Goal: Entertainment & Leisure: Consume media (video, audio)

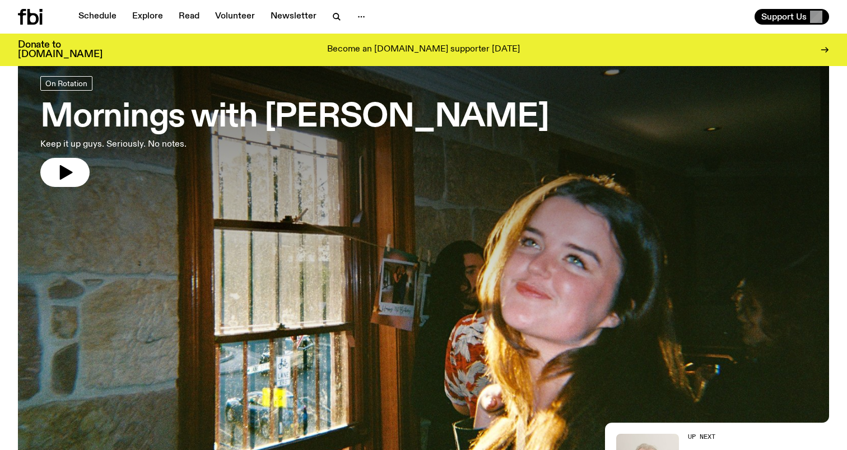
scroll to position [48, 0]
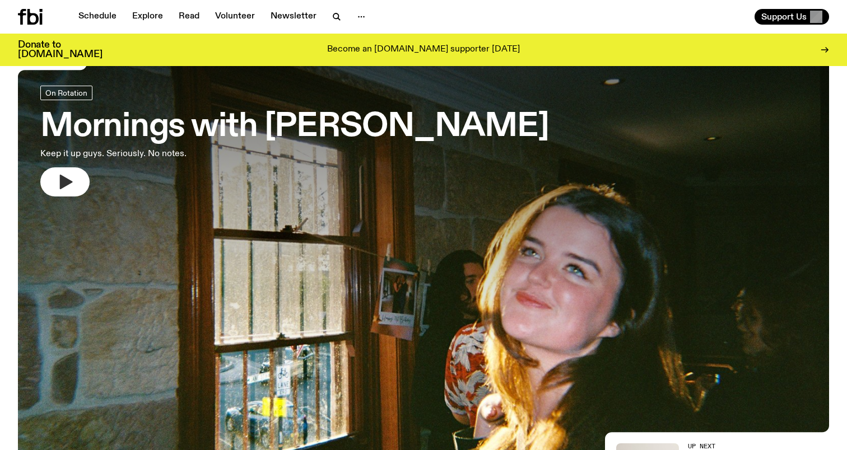
click at [74, 181] on icon "button" at bounding box center [65, 182] width 18 height 18
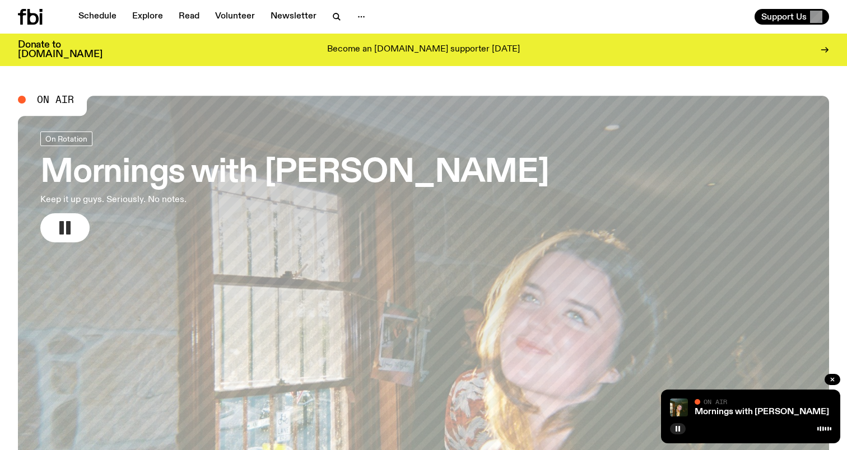
scroll to position [0, 0]
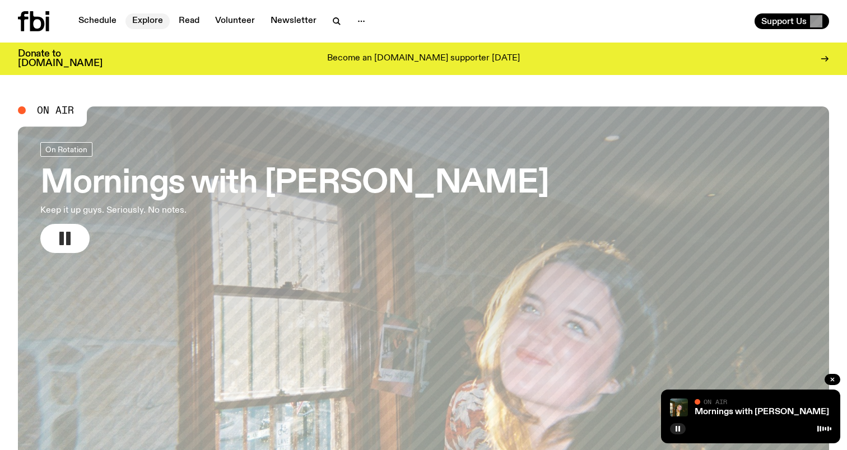
click at [142, 19] on link "Explore" at bounding box center [147, 21] width 44 height 16
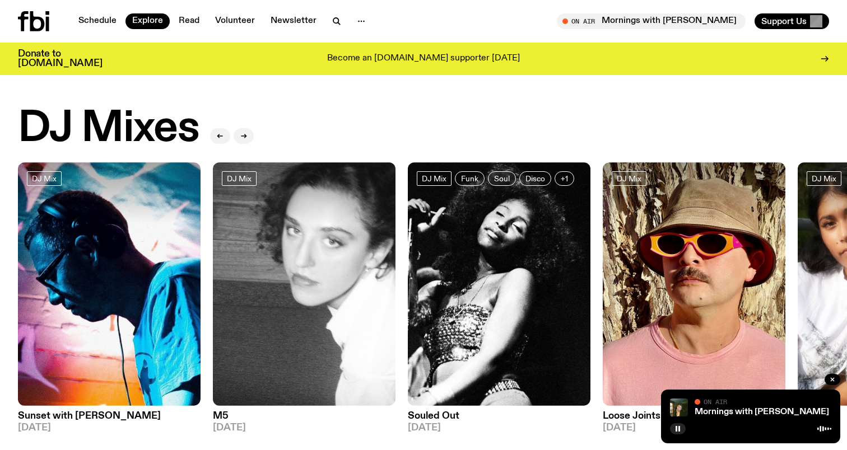
scroll to position [44, 0]
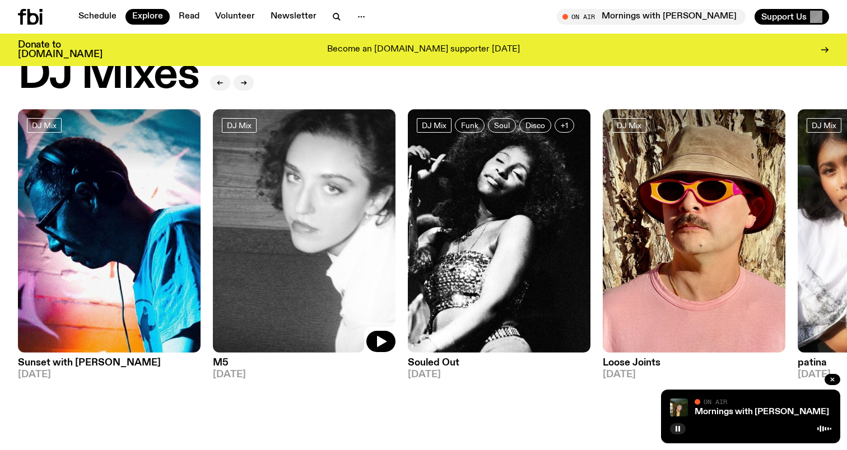
click at [354, 243] on img at bounding box center [304, 231] width 183 height 244
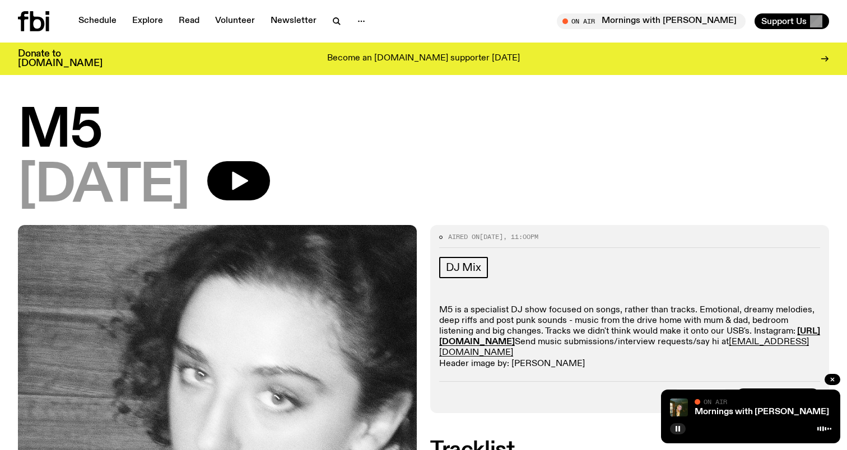
scroll to position [16, 0]
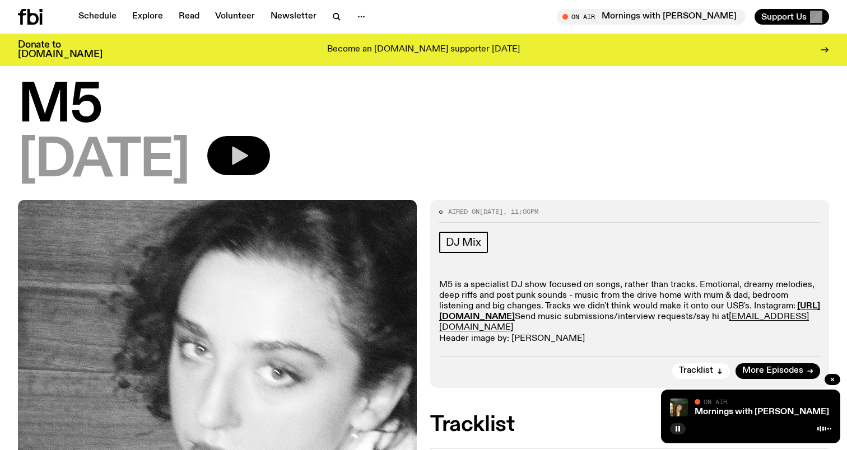
click at [263, 170] on button "button" at bounding box center [238, 155] width 63 height 39
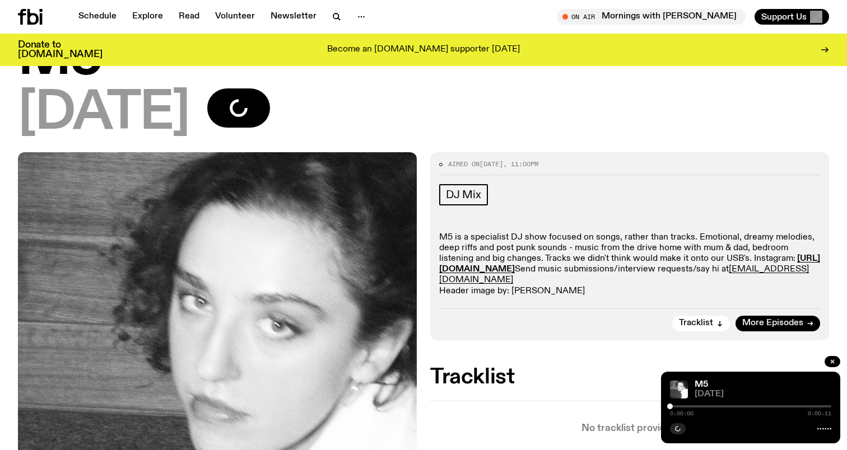
scroll to position [64, 0]
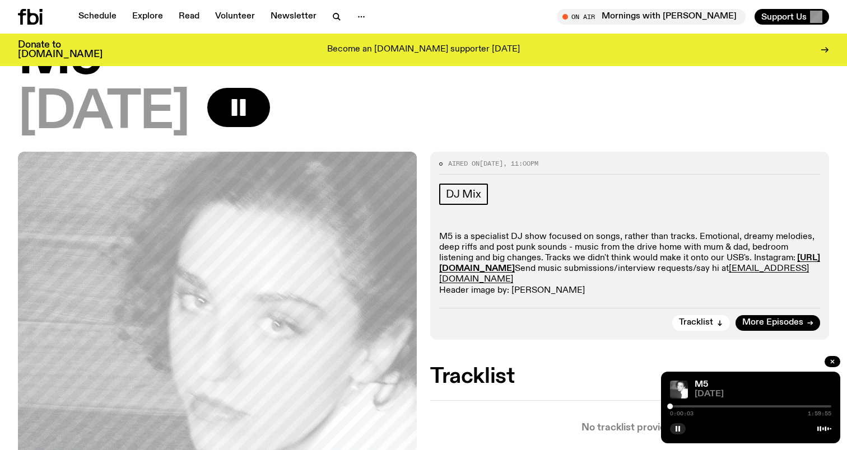
click at [681, 407] on div at bounding box center [750, 406] width 161 height 2
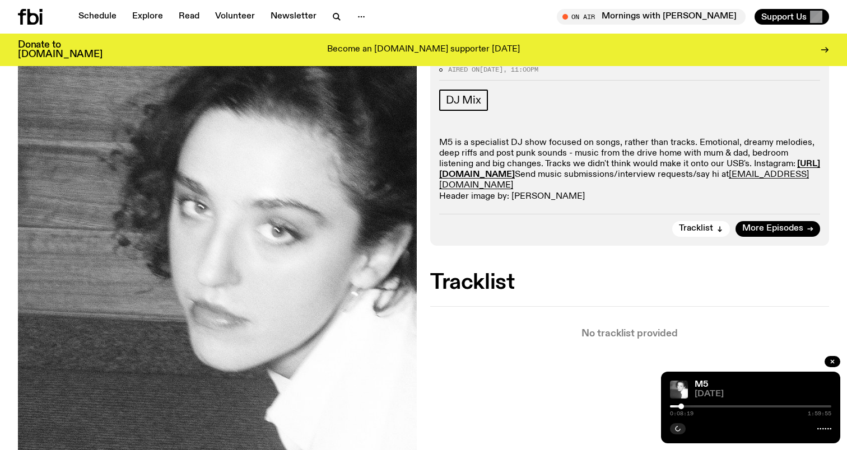
scroll to position [0, 0]
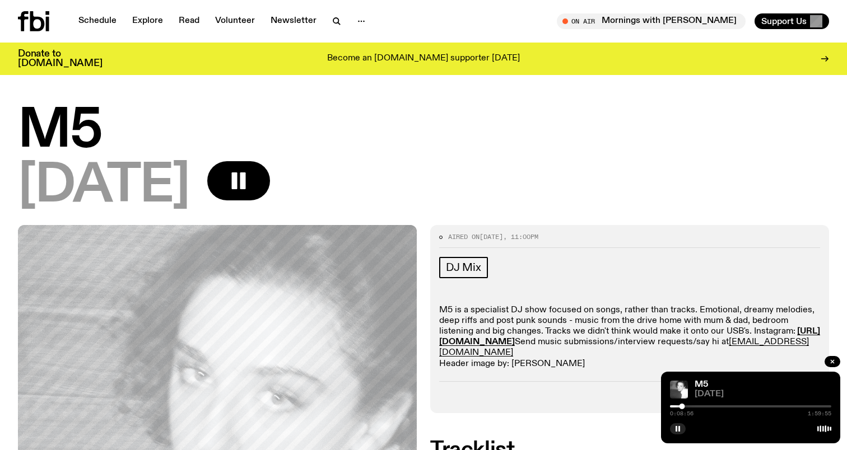
click at [698, 405] on div at bounding box center [750, 406] width 161 height 2
click at [706, 405] on div at bounding box center [750, 406] width 161 height 2
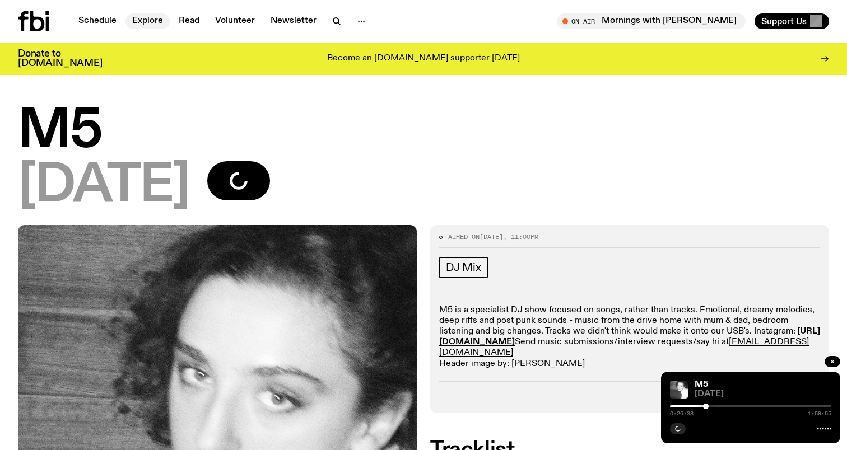
click at [152, 24] on link "Explore" at bounding box center [147, 21] width 44 height 16
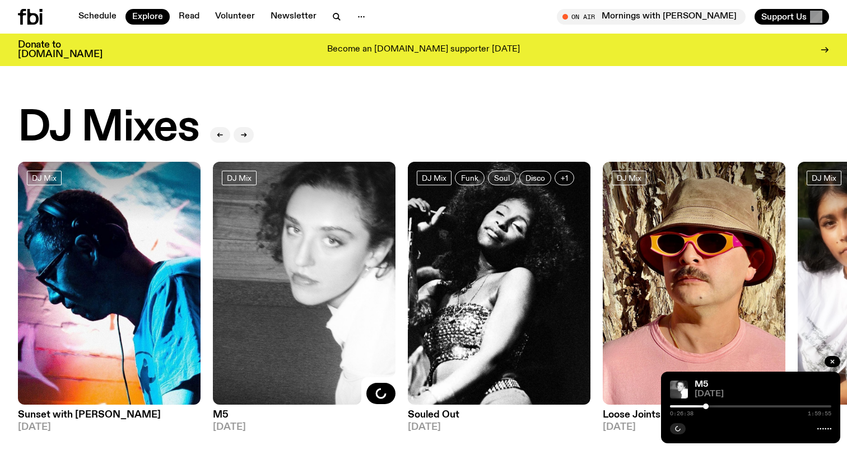
scroll to position [5, 0]
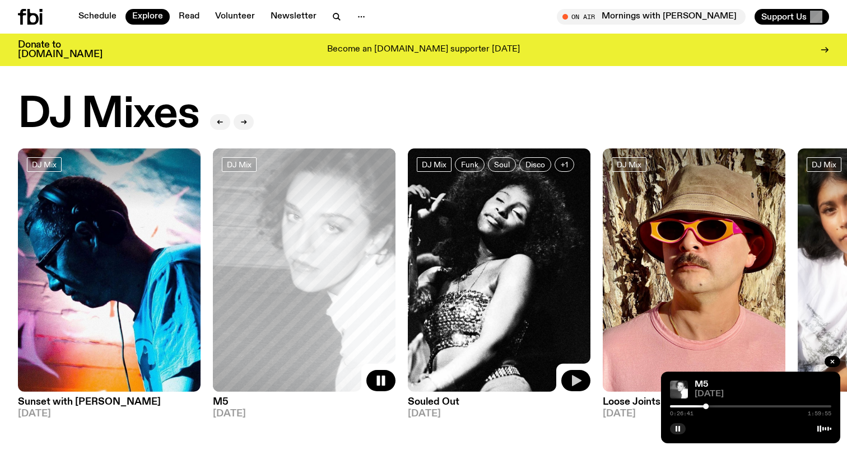
click at [569, 379] on button "button" at bounding box center [575, 380] width 29 height 21
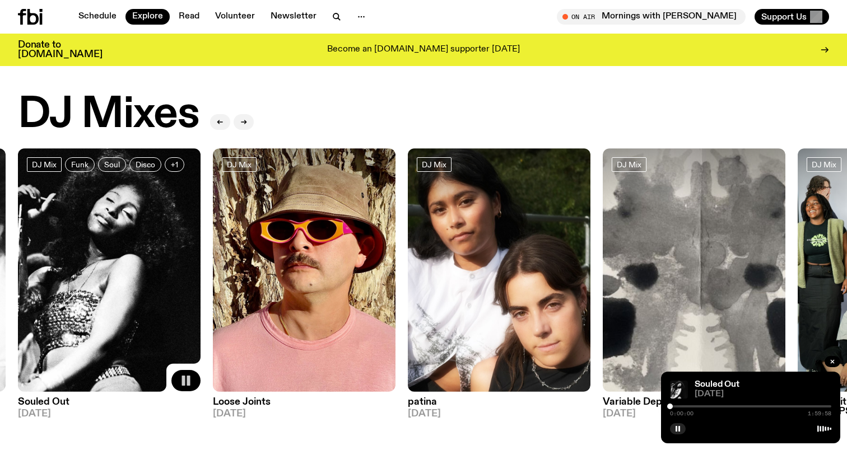
click at [693, 407] on div at bounding box center [750, 406] width 161 height 2
click at [497, 262] on img at bounding box center [499, 270] width 183 height 244
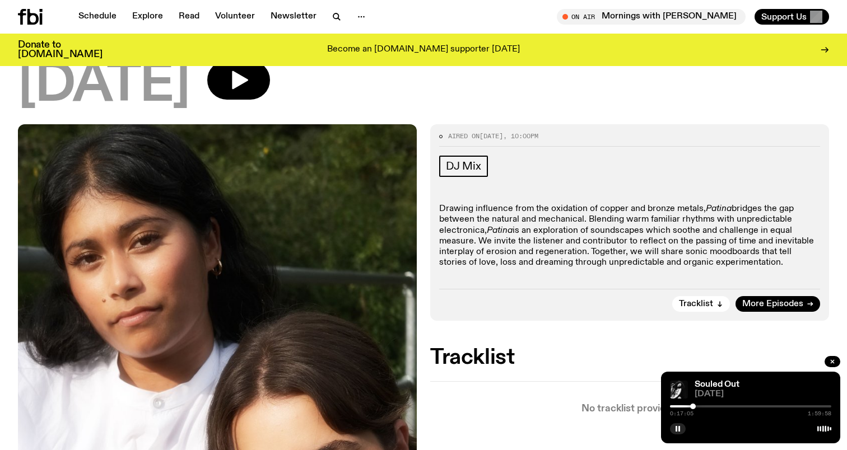
scroll to position [97, 0]
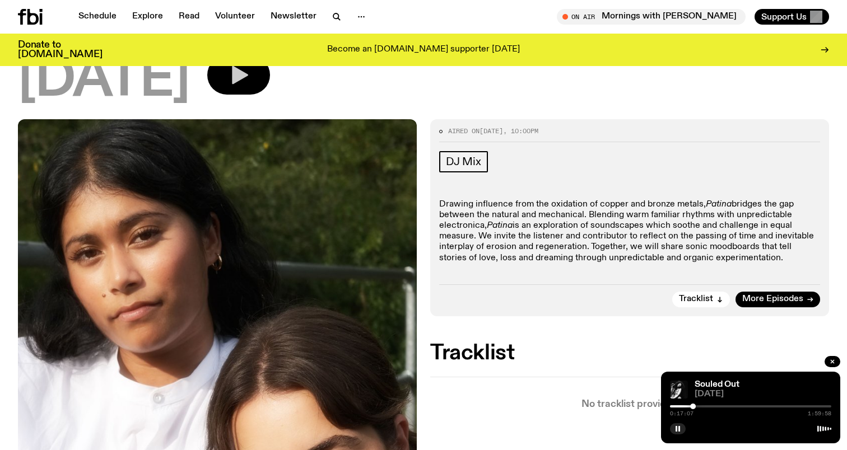
click at [250, 75] on icon "button" at bounding box center [238, 75] width 22 height 22
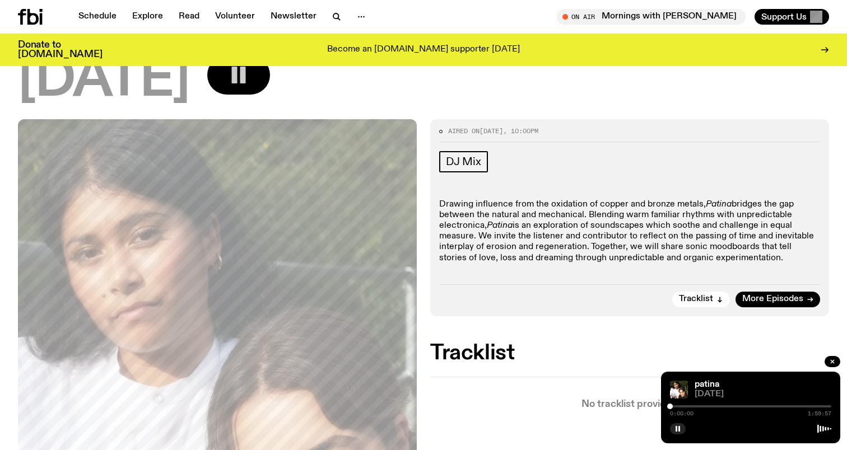
click at [686, 406] on div at bounding box center [750, 406] width 161 height 2
click at [704, 407] on div at bounding box center [750, 406] width 161 height 2
drag, startPoint x: 671, startPoint y: 406, endPoint x: 638, endPoint y: 406, distance: 33.6
click at [671, 407] on div at bounding box center [623, 406] width 161 height 2
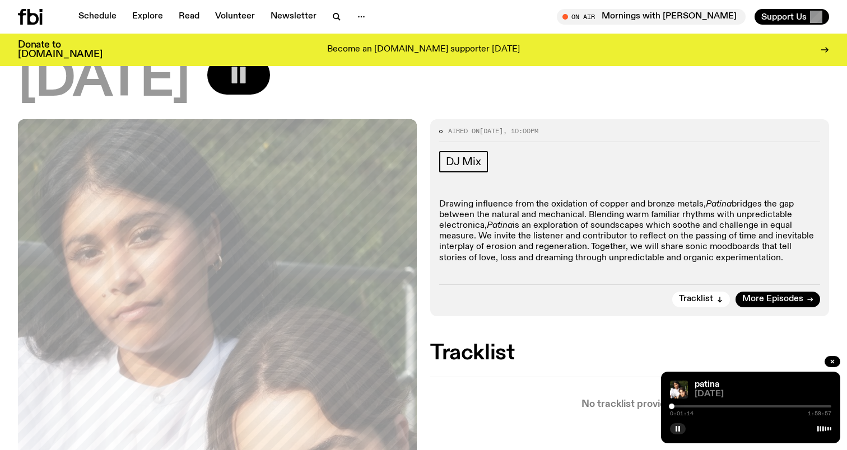
drag, startPoint x: 671, startPoint y: 407, endPoint x: 659, endPoint y: 407, distance: 12.9
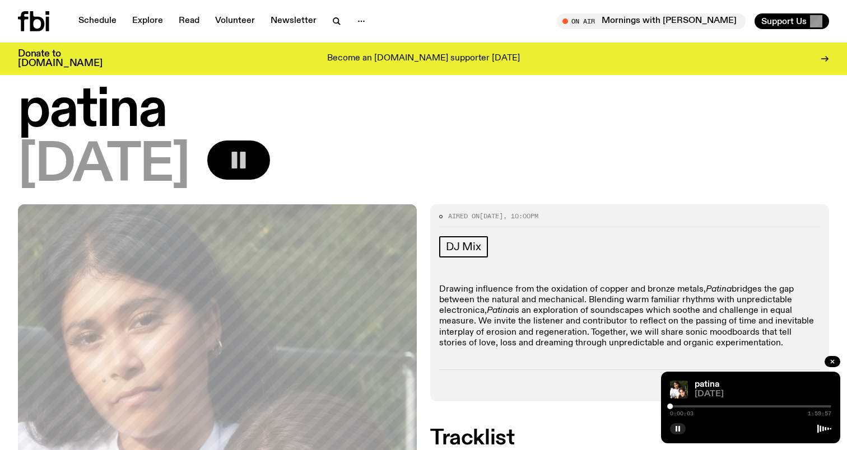
scroll to position [0, 0]
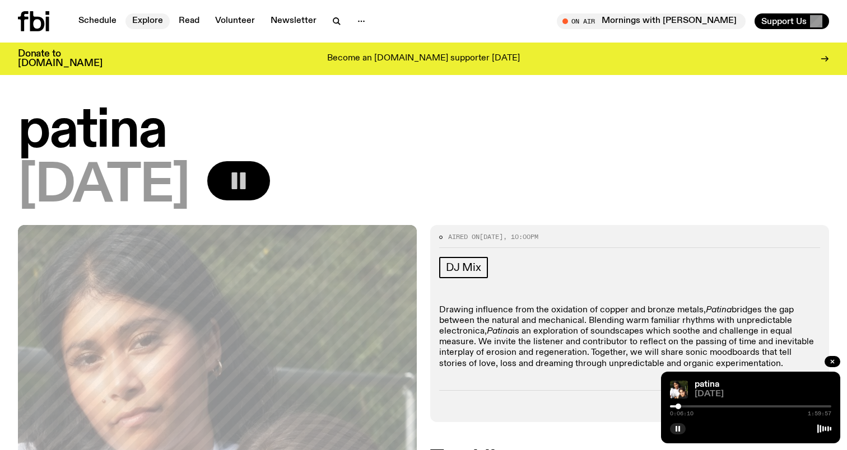
click at [142, 25] on link "Explore" at bounding box center [147, 21] width 44 height 16
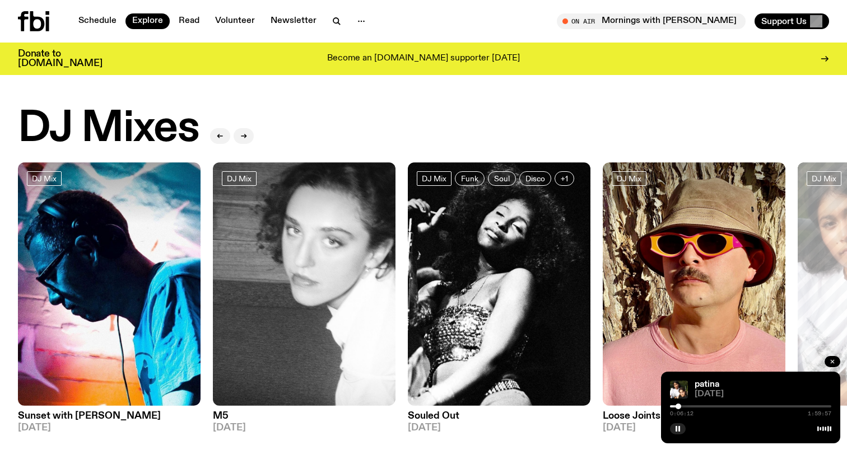
click at [830, 358] on button "button" at bounding box center [832, 361] width 16 height 11
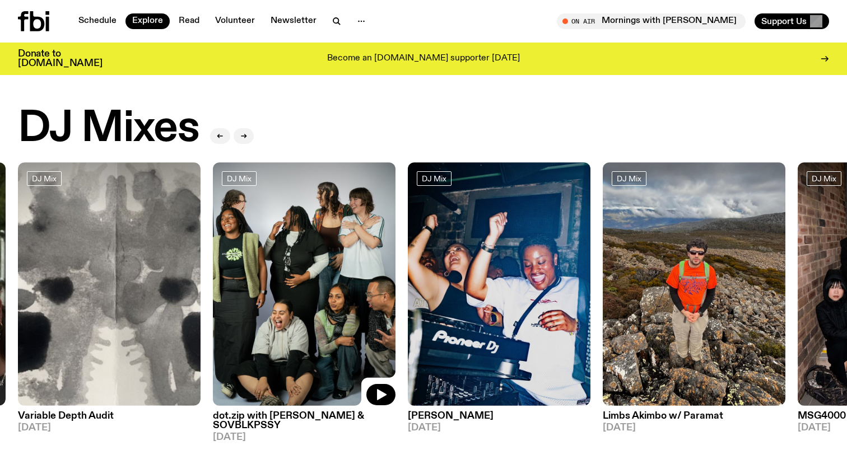
click at [357, 255] on img at bounding box center [304, 284] width 183 height 244
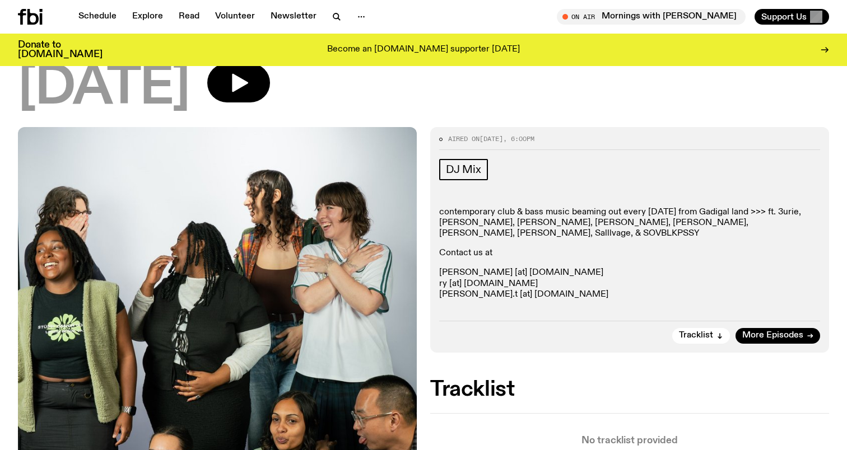
scroll to position [132, 0]
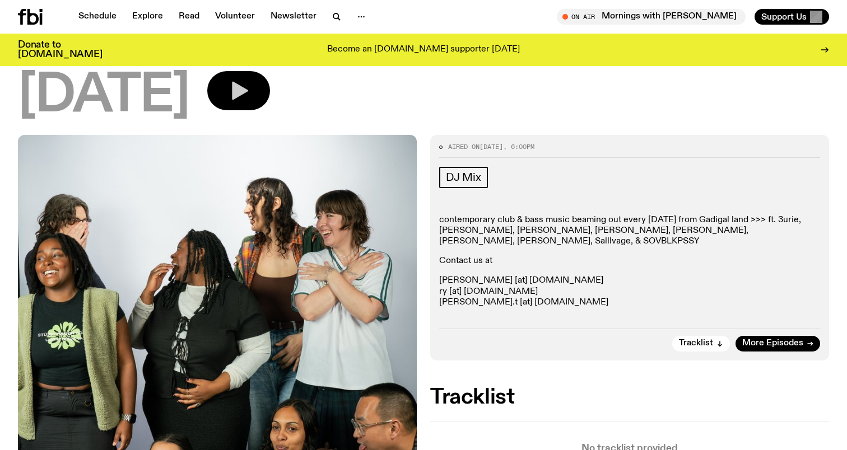
click at [248, 91] on icon "button" at bounding box center [240, 91] width 16 height 18
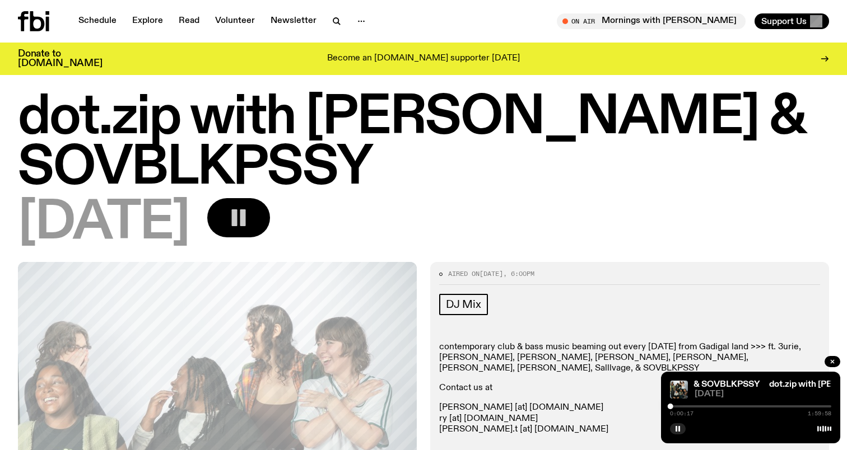
scroll to position [0, 0]
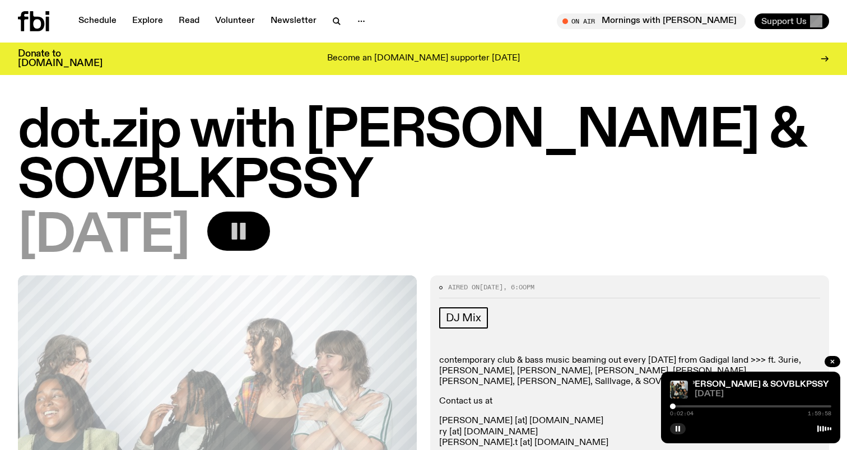
click at [787, 21] on span "Support Us" at bounding box center [783, 21] width 45 height 10
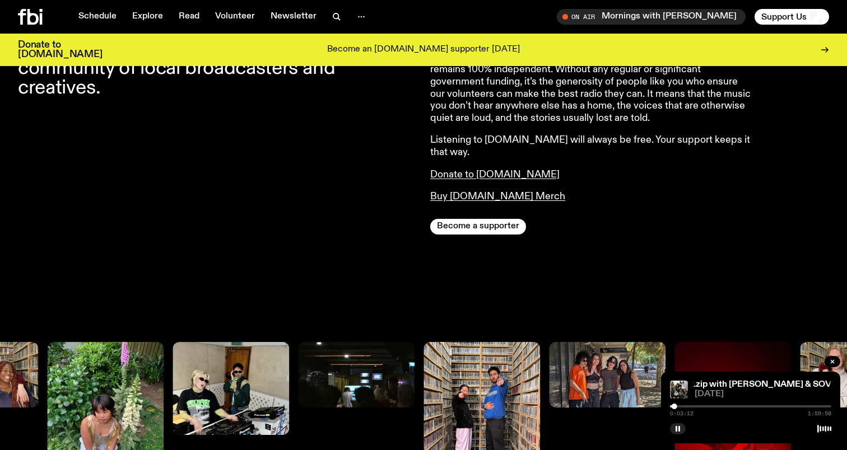
scroll to position [389, 0]
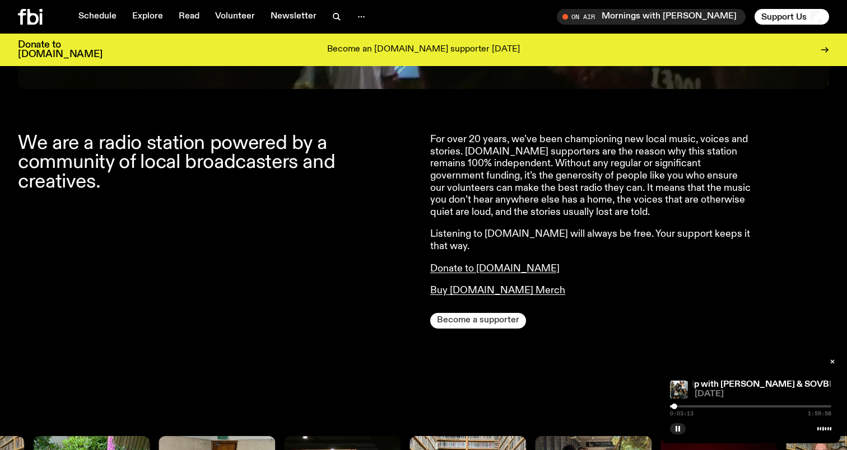
click at [476, 313] on button "Become a supporter" at bounding box center [478, 321] width 96 height 16
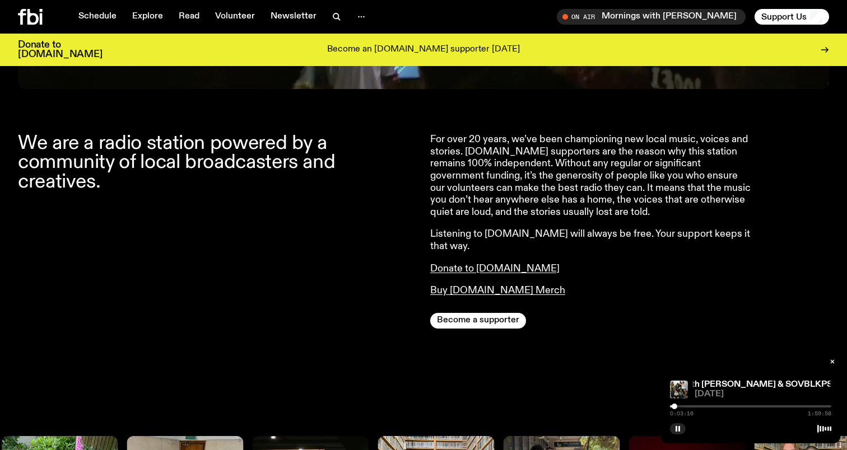
scroll to position [0, 0]
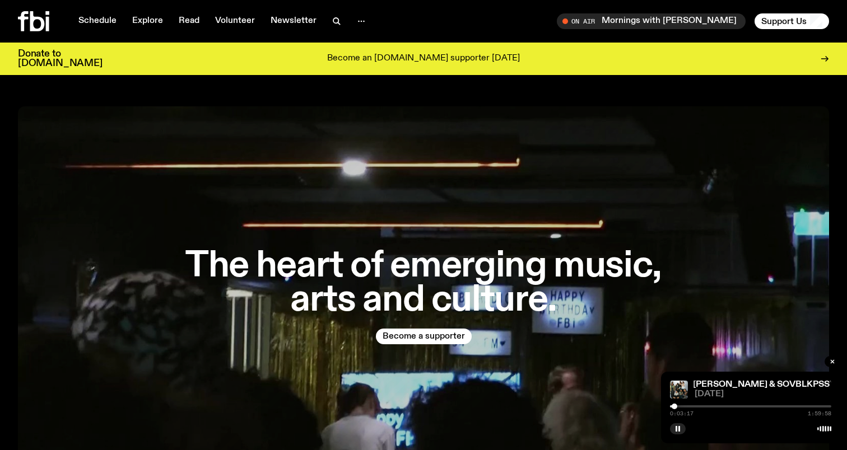
click at [38, 21] on icon at bounding box center [33, 21] width 31 height 20
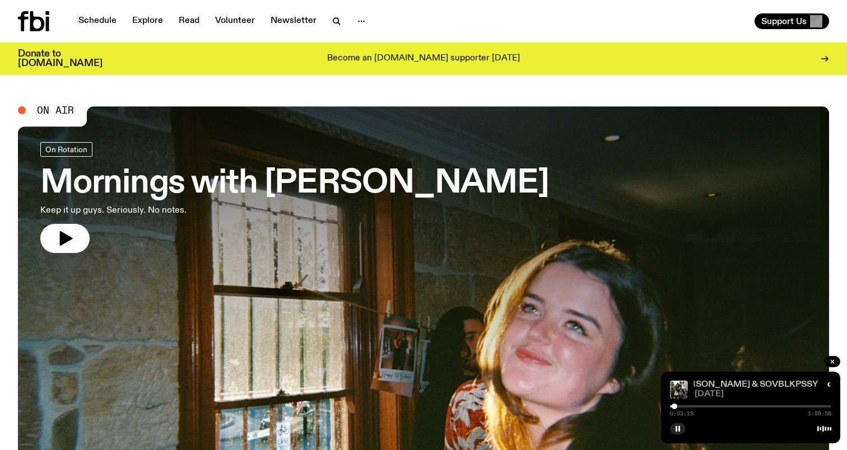
click at [721, 387] on link "dot.zip with [PERSON_NAME] & SOVBLKPSSY" at bounding box center [723, 384] width 192 height 9
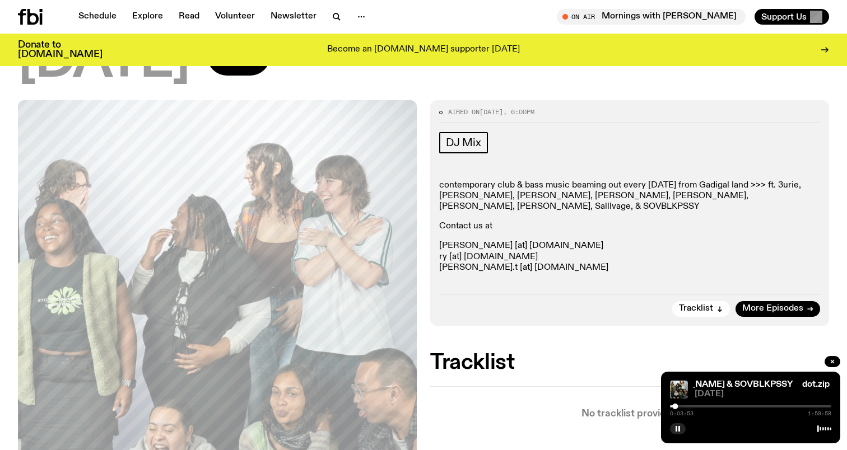
scroll to position [125, 0]
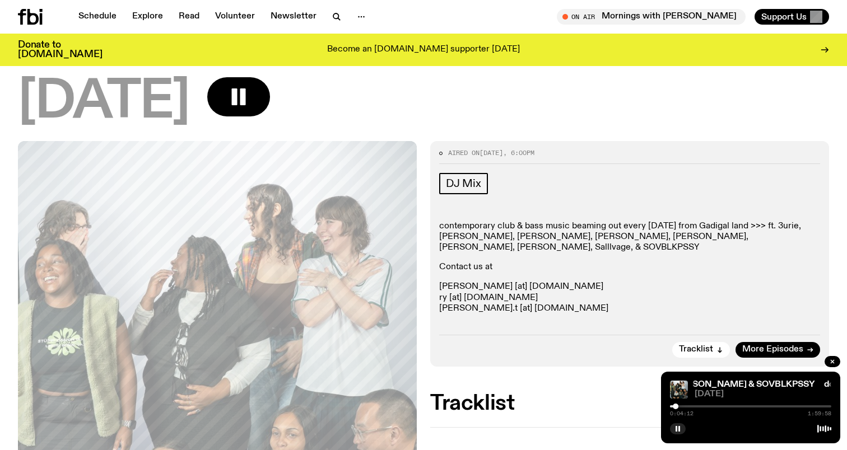
click at [422, 148] on div "Aired on [DATE] 6:00pm DJ Mix contemporary club & bass music beaming out every …" at bounding box center [423, 433] width 847 height 585
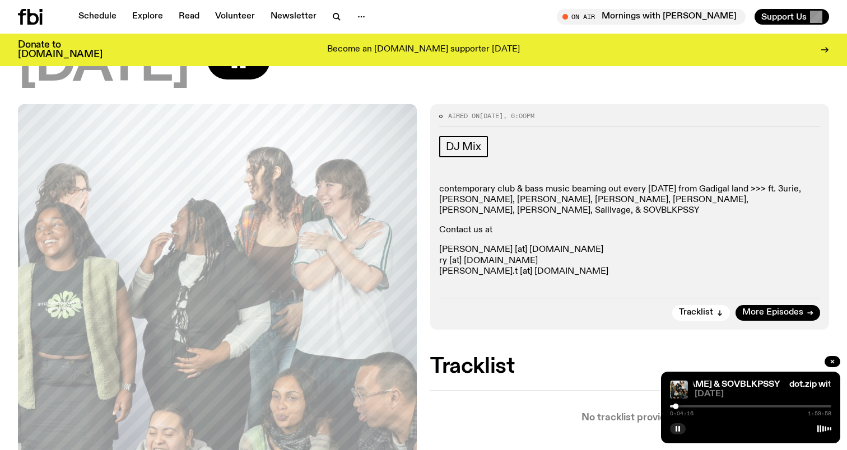
scroll to position [168, 0]
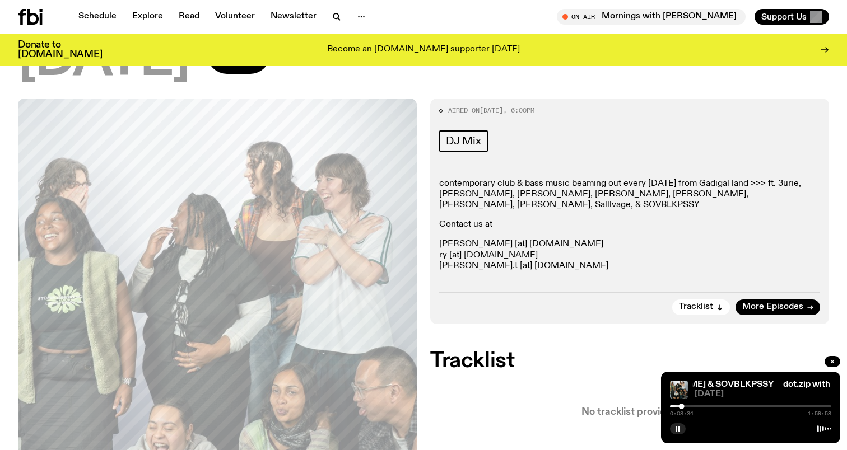
click at [422, 106] on div "Aired on [DATE] 6:00pm DJ Mix contemporary club & bass music beaming out every …" at bounding box center [423, 391] width 847 height 585
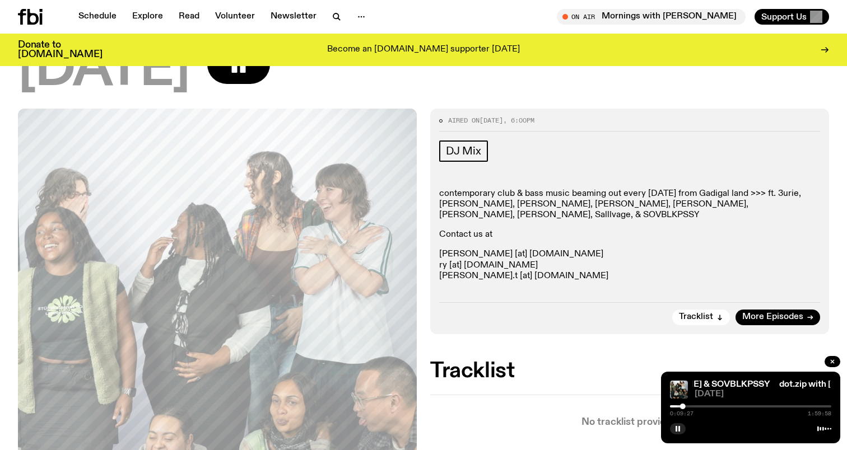
scroll to position [156, 0]
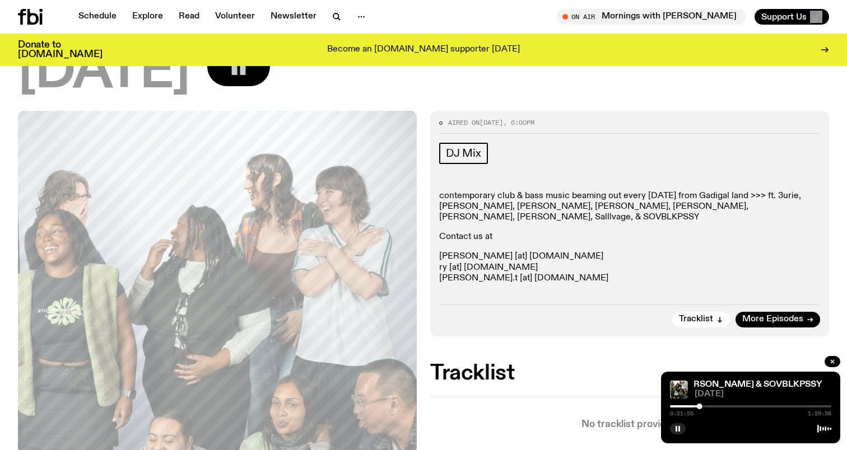
click at [270, 79] on button "button" at bounding box center [238, 66] width 63 height 39
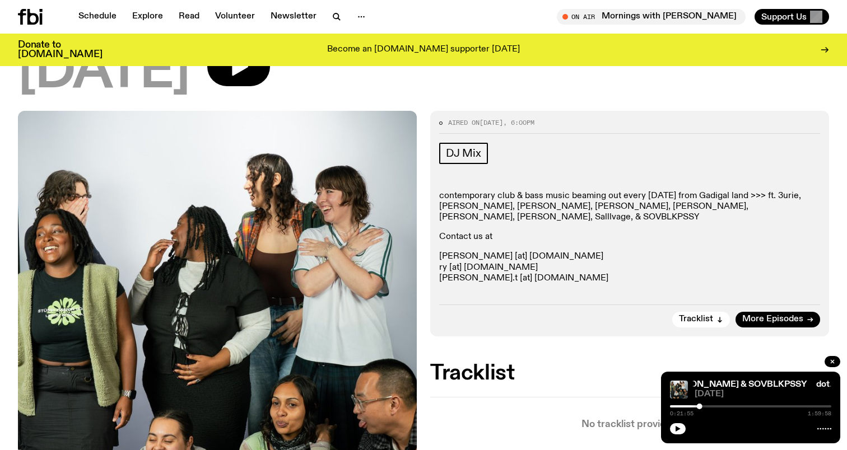
scroll to position [125, 0]
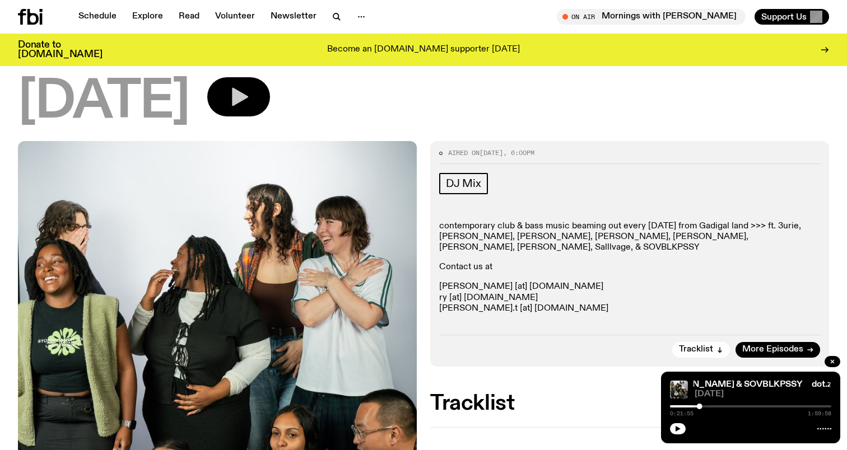
click at [262, 96] on button "button" at bounding box center [238, 96] width 63 height 39
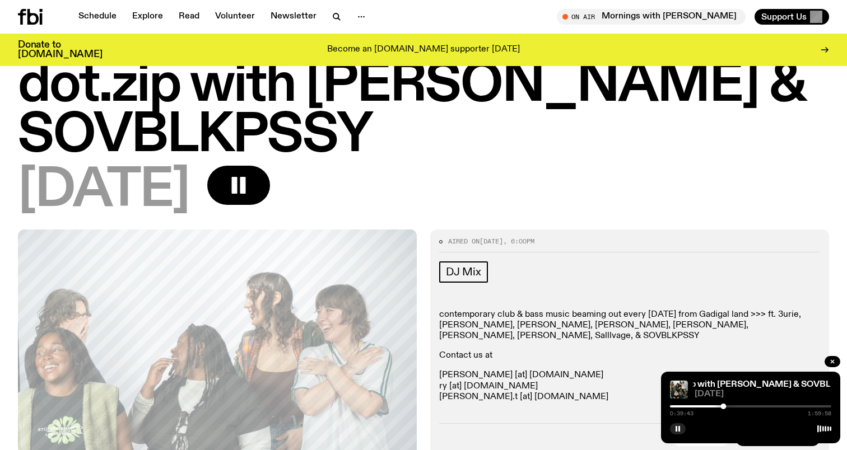
scroll to position [11, 0]
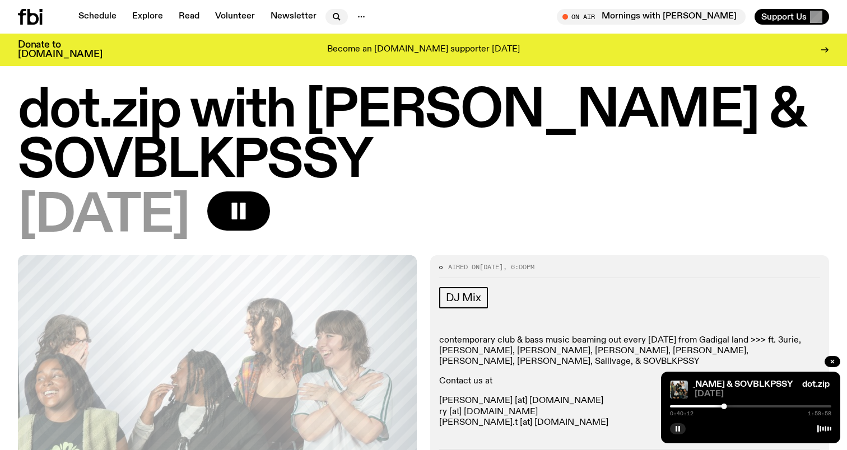
click at [332, 21] on icon "button" at bounding box center [336, 16] width 13 height 13
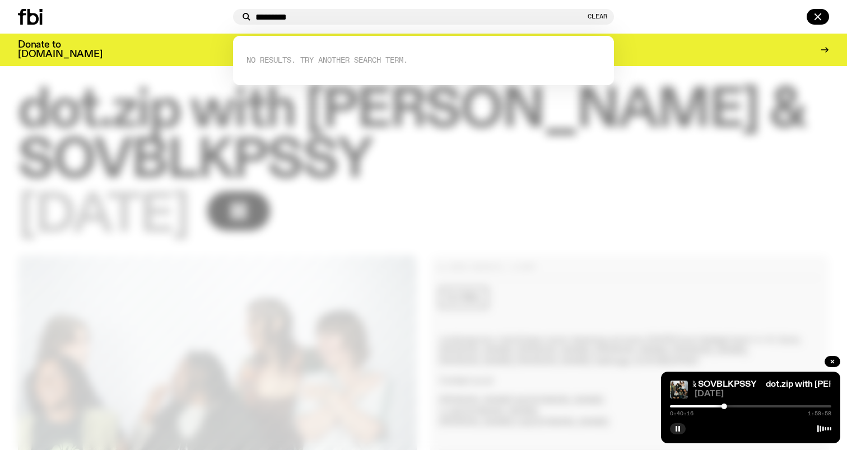
type input "*********"
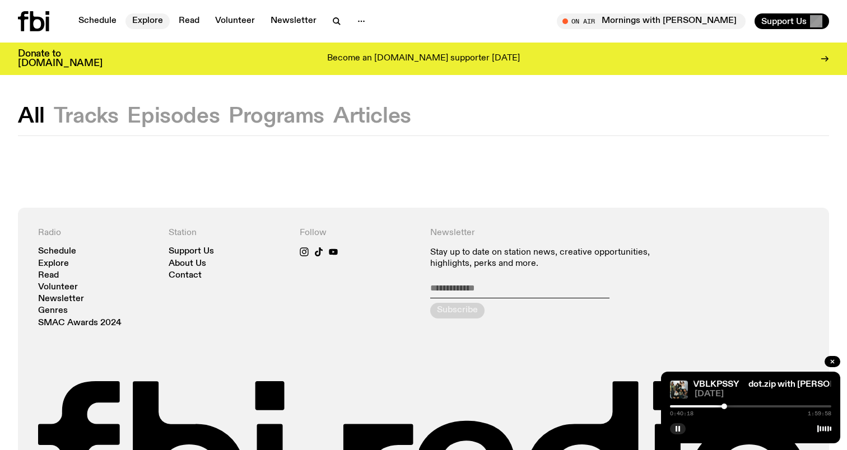
click at [150, 20] on link "Explore" at bounding box center [147, 21] width 44 height 16
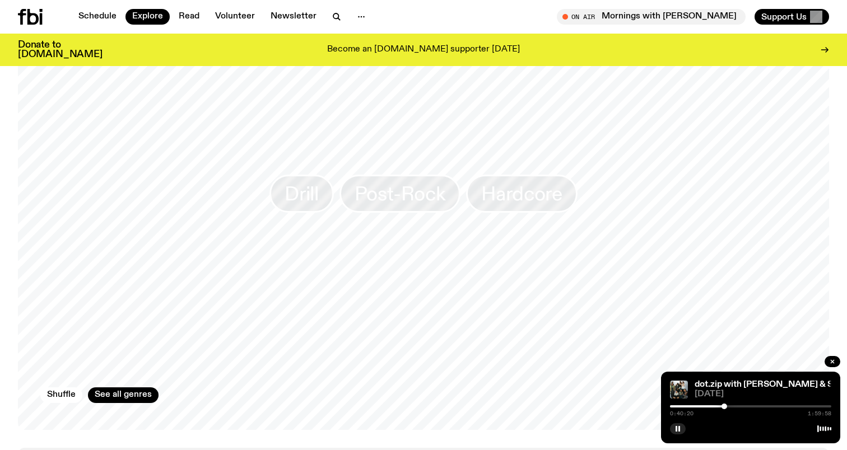
scroll to position [1748, 0]
click at [136, 387] on link "See all genres" at bounding box center [123, 395] width 71 height 16
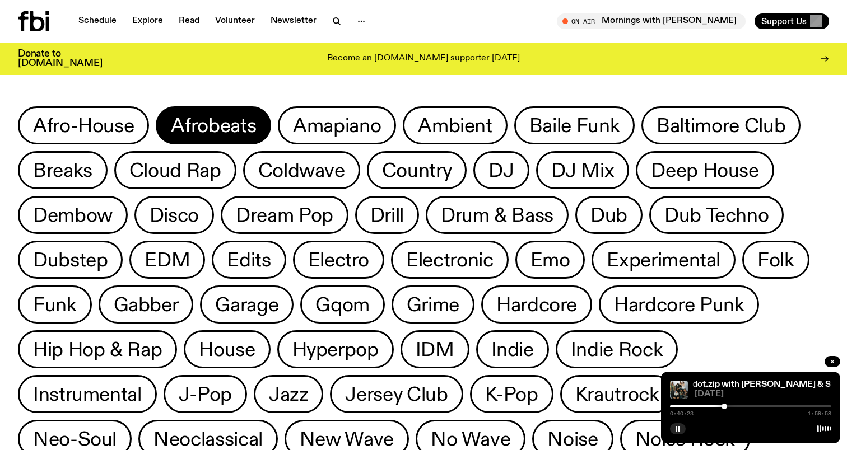
click at [226, 122] on span "Afrobeats" at bounding box center [213, 126] width 85 height 22
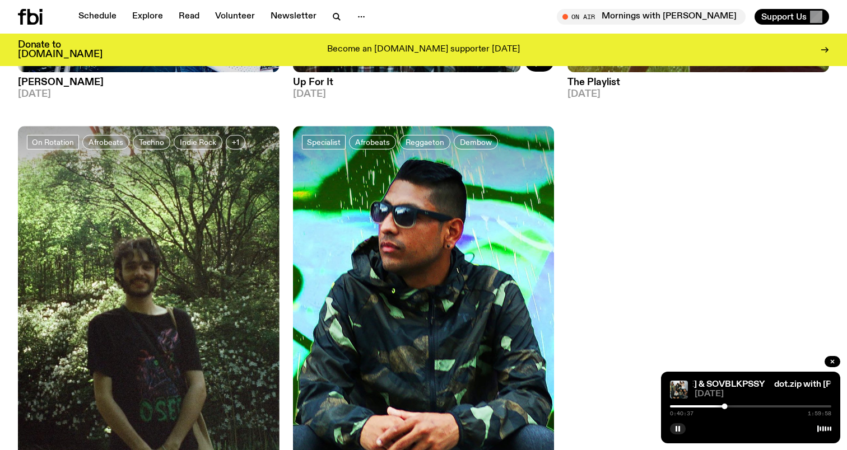
scroll to position [2088, 0]
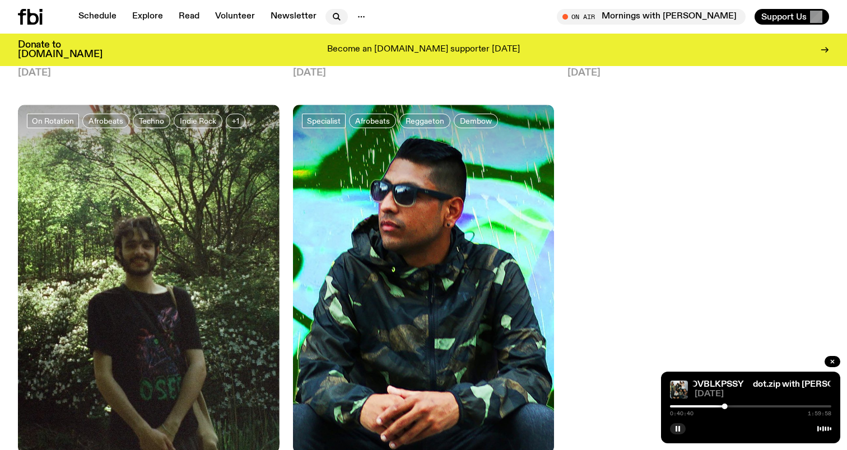
click at [330, 14] on icon "button" at bounding box center [336, 16] width 13 height 13
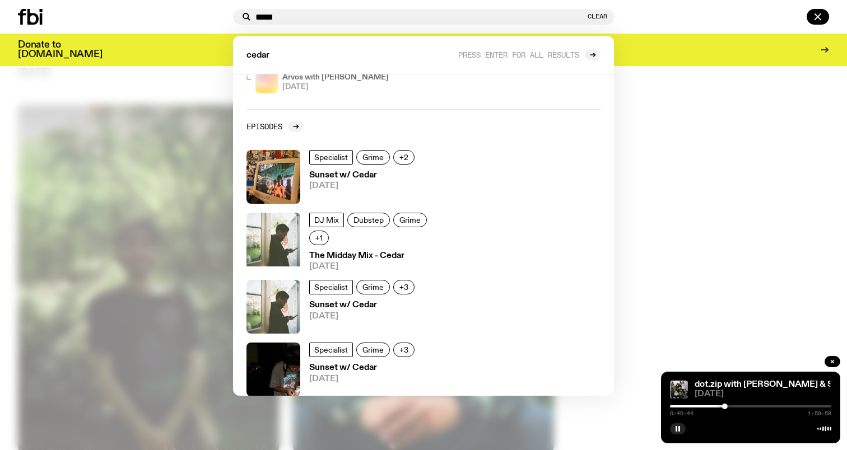
scroll to position [230, 0]
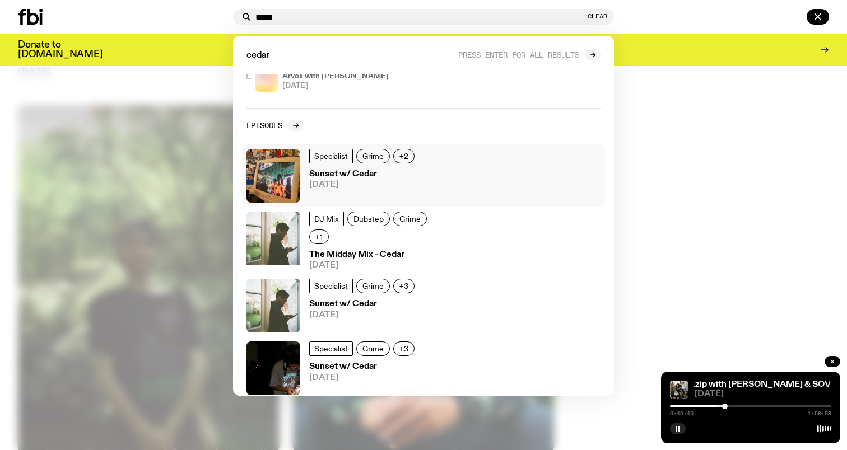
type input "*****"
click at [345, 174] on h3 "Sunset w/ Cedar" at bounding box center [363, 174] width 109 height 8
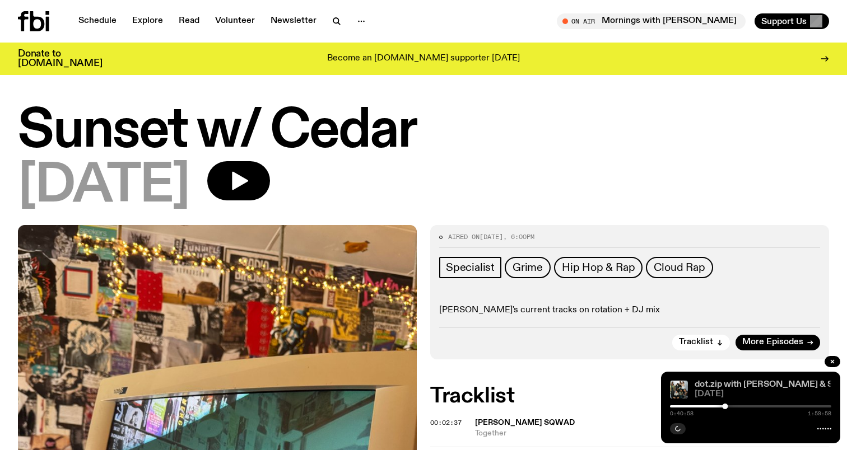
click at [718, 384] on link "dot.zip with [PERSON_NAME] & SOVBLKPSSY" at bounding box center [790, 384] width 192 height 9
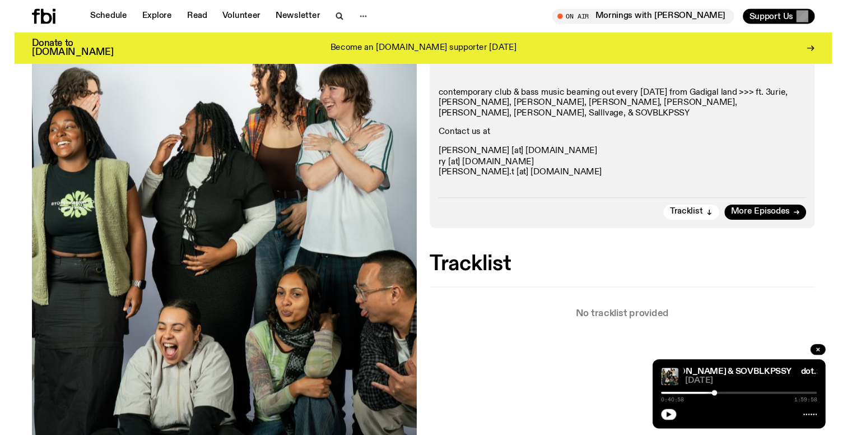
scroll to position [208, 0]
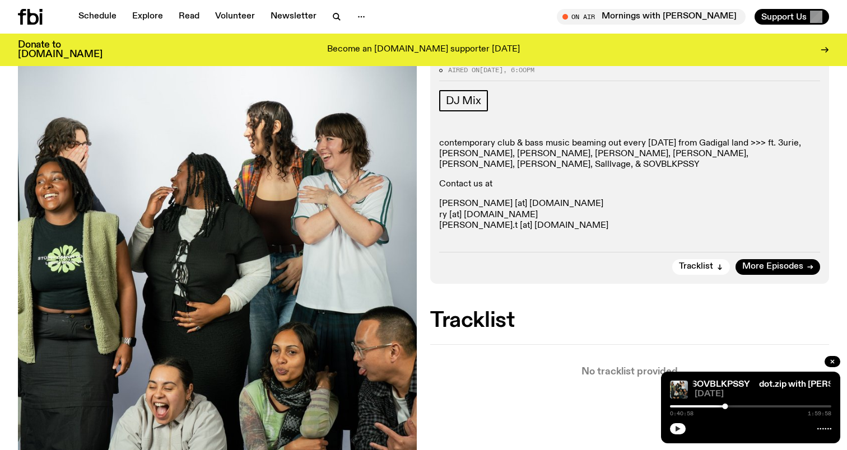
click at [675, 432] on button "button" at bounding box center [678, 428] width 16 height 11
